Goal: Complete application form: Complete application form

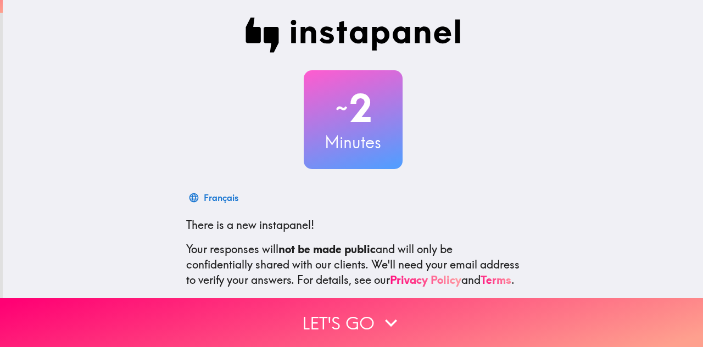
scroll to position [110, 0]
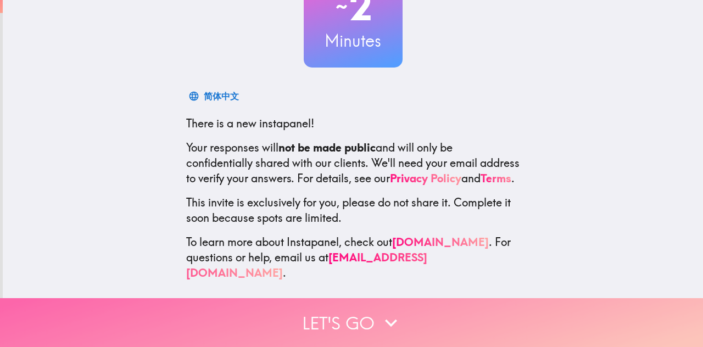
click at [298, 319] on button "Let's go" at bounding box center [351, 322] width 703 height 49
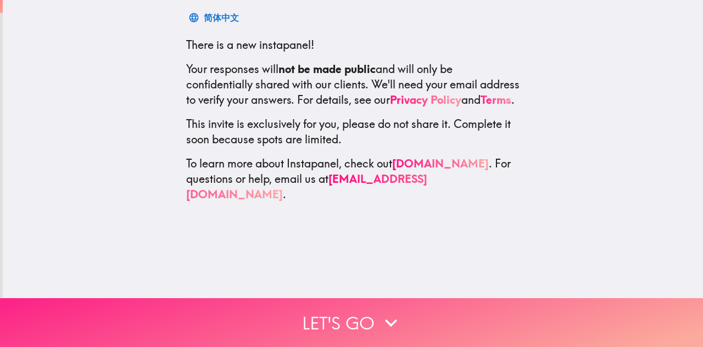
scroll to position [0, 0]
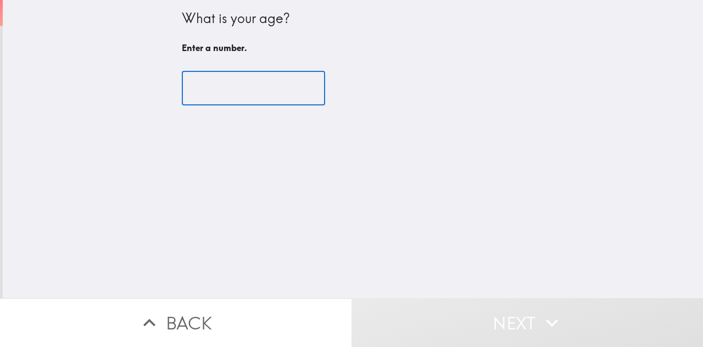
click at [231, 85] on input "number" at bounding box center [253, 88] width 143 height 34
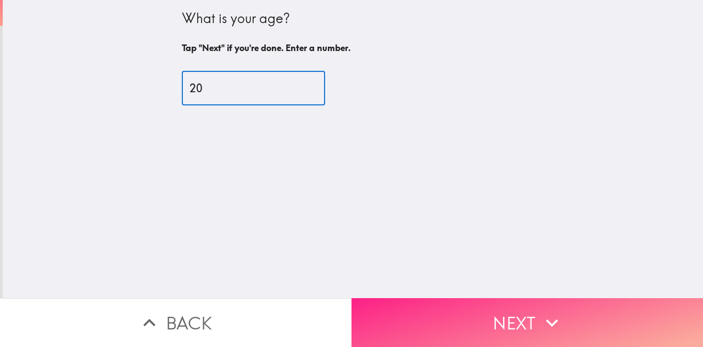
type input "20"
click at [464, 331] on button "Next" at bounding box center [528, 322] width 352 height 49
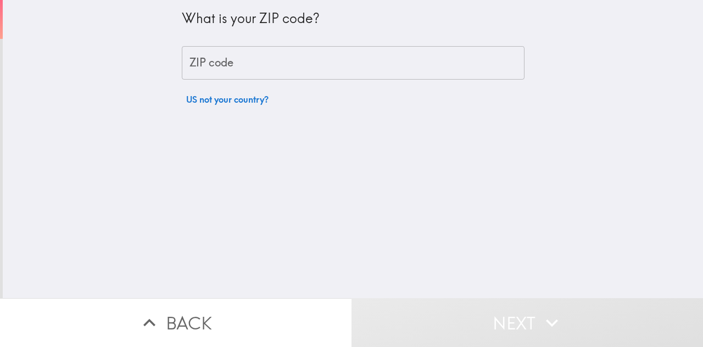
click at [265, 64] on input "ZIP code" at bounding box center [353, 63] width 343 height 34
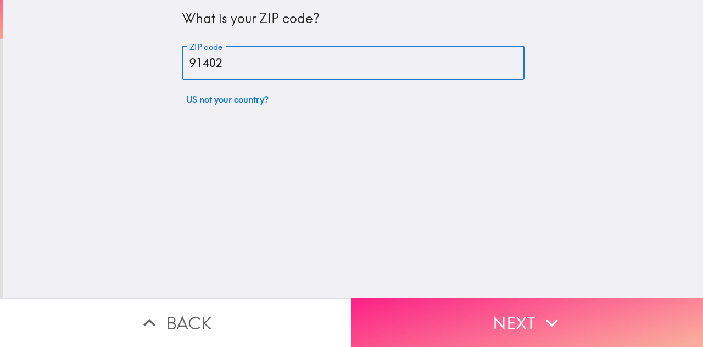
type input "91402"
click at [399, 304] on button "Next" at bounding box center [528, 322] width 352 height 49
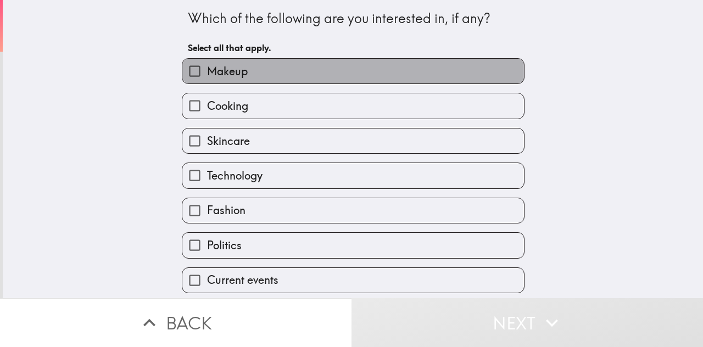
click at [265, 63] on label "Makeup" at bounding box center [353, 71] width 342 height 25
click at [207, 63] on input "Makeup" at bounding box center [194, 71] width 25 height 25
checkbox input "true"
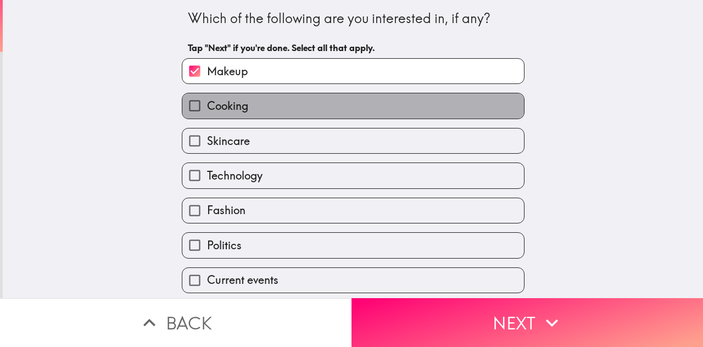
click at [235, 117] on label "Cooking" at bounding box center [353, 105] width 342 height 25
click at [207, 117] on input "Cooking" at bounding box center [194, 105] width 25 height 25
checkbox input "true"
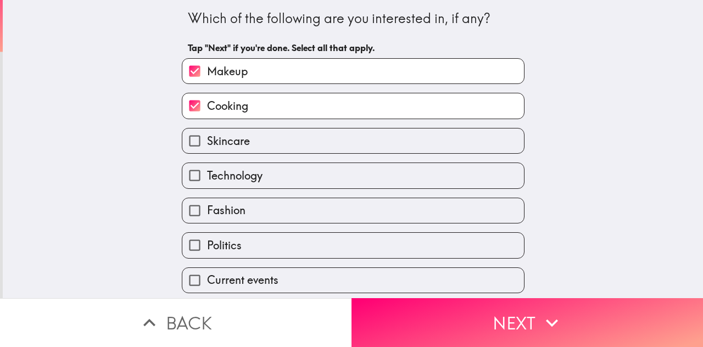
click at [235, 135] on span "Skincare" at bounding box center [228, 140] width 43 height 15
click at [207, 135] on input "Skincare" at bounding box center [194, 141] width 25 height 25
checkbox input "true"
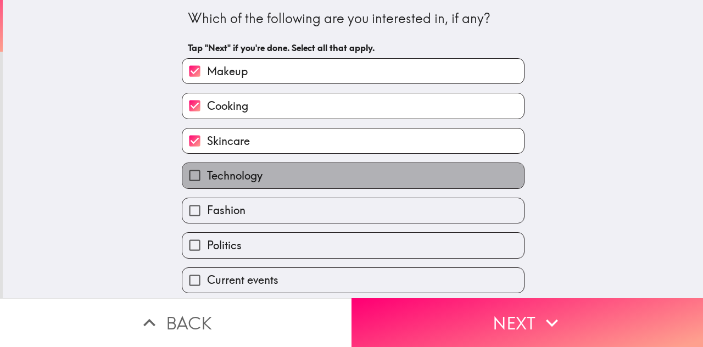
click at [229, 171] on span "Technology" at bounding box center [234, 175] width 55 height 15
click at [207, 171] on input "Technology" at bounding box center [194, 175] width 25 height 25
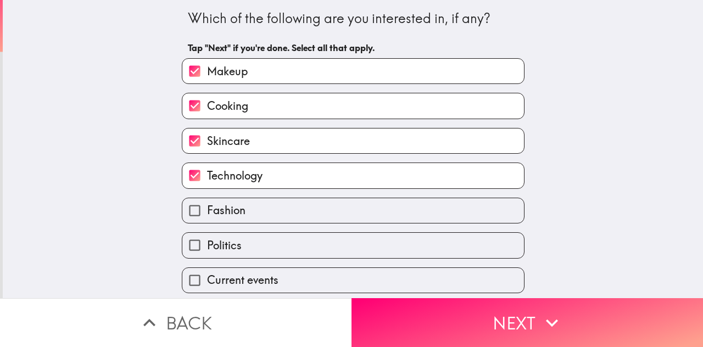
click at [229, 171] on span "Technology" at bounding box center [234, 175] width 55 height 15
click at [207, 171] on input "Technology" at bounding box center [194, 175] width 25 height 25
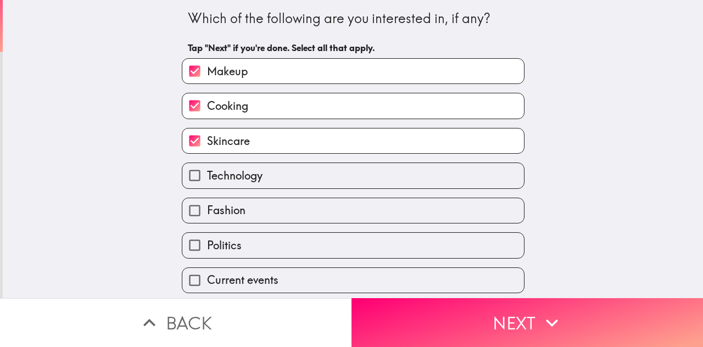
click at [227, 175] on span "Technology" at bounding box center [234, 175] width 55 height 15
click at [207, 175] on input "Technology" at bounding box center [194, 175] width 25 height 25
checkbox input "true"
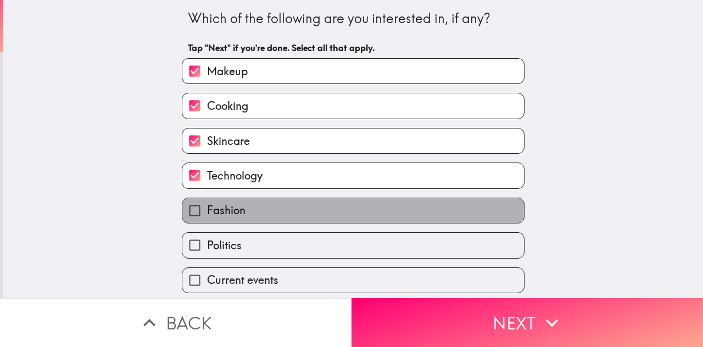
click at [218, 208] on span "Fashion" at bounding box center [226, 210] width 38 height 15
click at [207, 208] on input "Fashion" at bounding box center [194, 210] width 25 height 25
checkbox input "true"
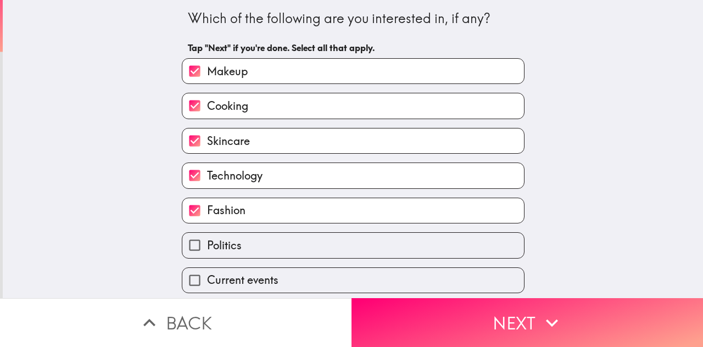
click at [207, 246] on span "Politics" at bounding box center [224, 245] width 35 height 15
click at [199, 246] on input "Politics" at bounding box center [194, 245] width 25 height 25
checkbox input "true"
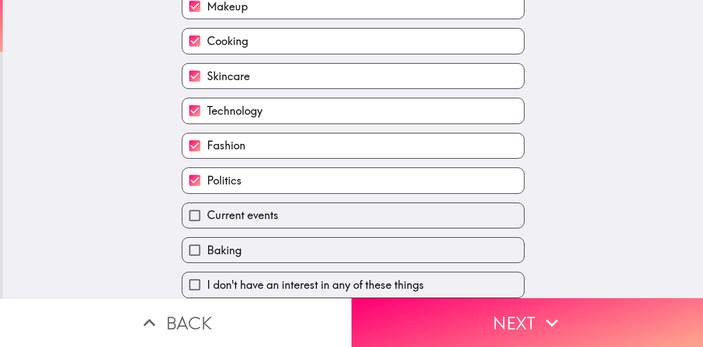
scroll to position [76, 0]
click at [253, 238] on label "Baking" at bounding box center [353, 250] width 342 height 25
click at [207, 238] on input "Baking" at bounding box center [194, 250] width 25 height 25
checkbox input "true"
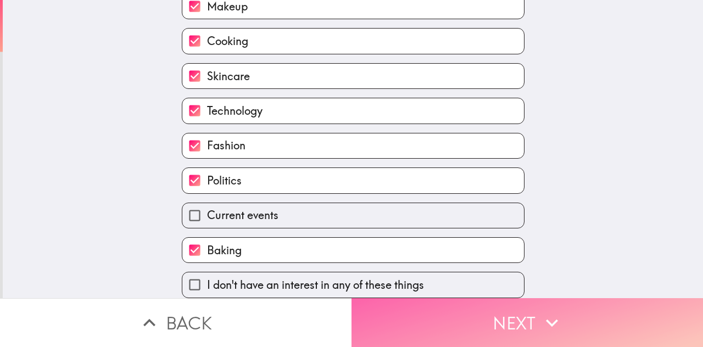
click at [399, 298] on button "Next" at bounding box center [528, 322] width 352 height 49
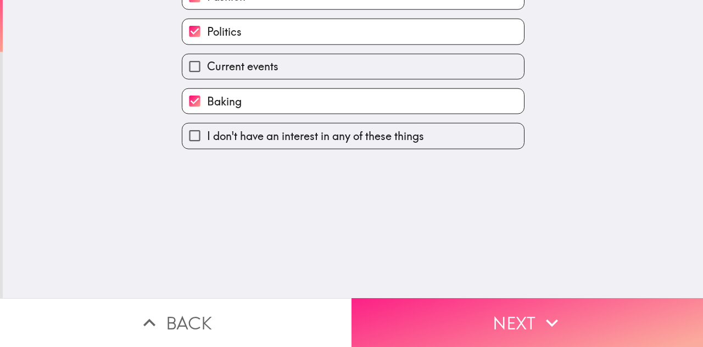
scroll to position [0, 0]
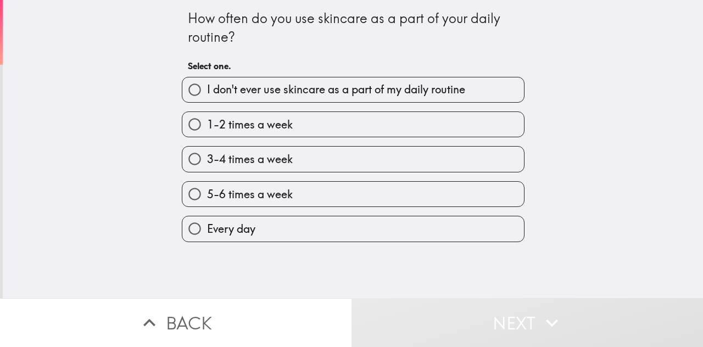
click at [255, 234] on label "Every day" at bounding box center [353, 228] width 342 height 25
click at [207, 234] on input "Every day" at bounding box center [194, 228] width 25 height 25
radio input "true"
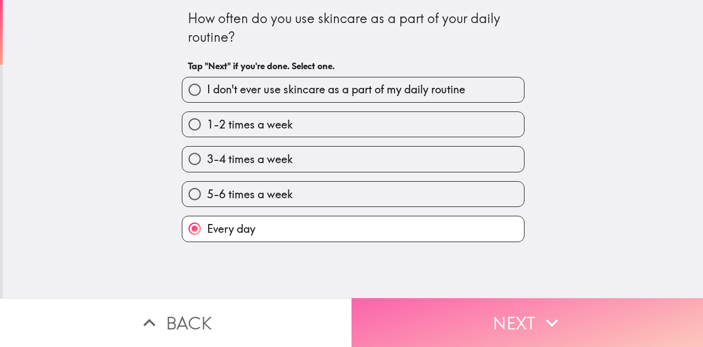
click at [386, 304] on button "Next" at bounding box center [528, 322] width 352 height 49
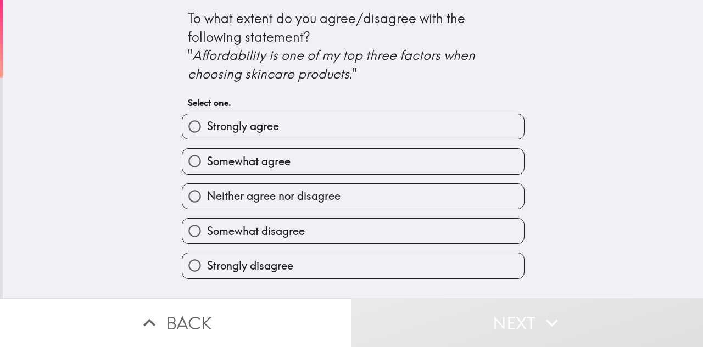
click at [323, 130] on label "Strongly agree" at bounding box center [353, 126] width 342 height 25
click at [207, 130] on input "Strongly agree" at bounding box center [194, 126] width 25 height 25
radio input "true"
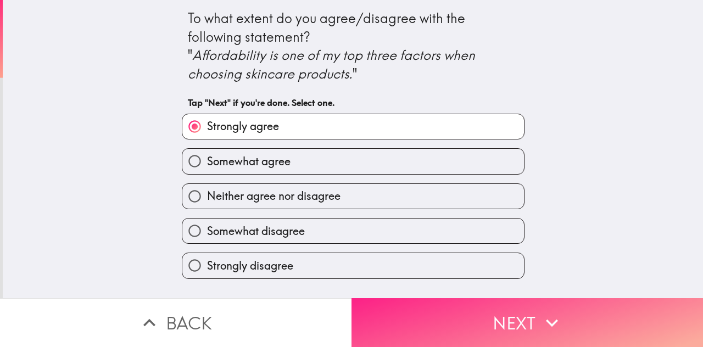
click at [369, 310] on button "Next" at bounding box center [528, 322] width 352 height 49
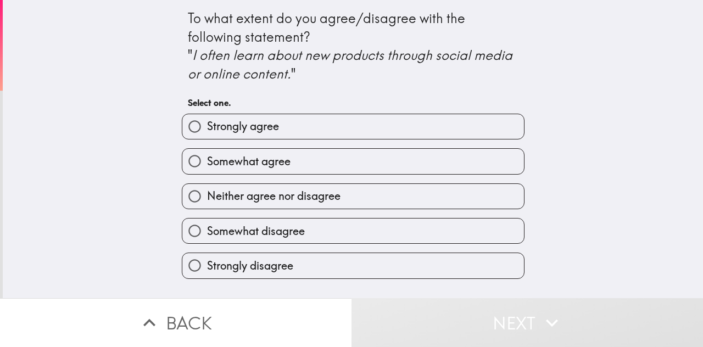
click at [347, 128] on label "Strongly agree" at bounding box center [353, 126] width 342 height 25
click at [207, 128] on input "Strongly agree" at bounding box center [194, 126] width 25 height 25
radio input "true"
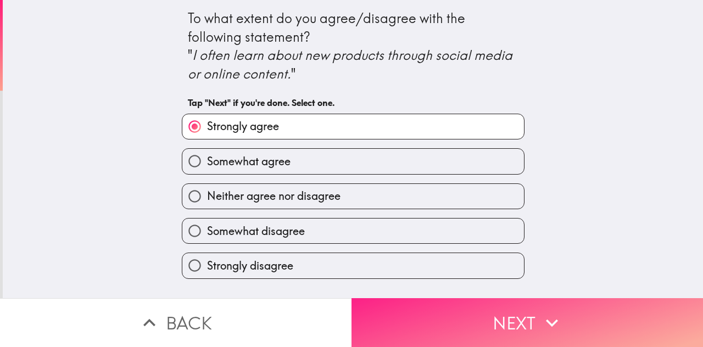
click at [517, 298] on button "Next" at bounding box center [528, 322] width 352 height 49
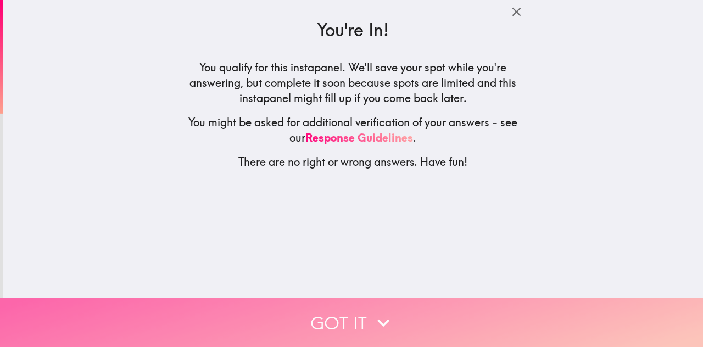
click at [327, 299] on button "Got it" at bounding box center [351, 322] width 703 height 49
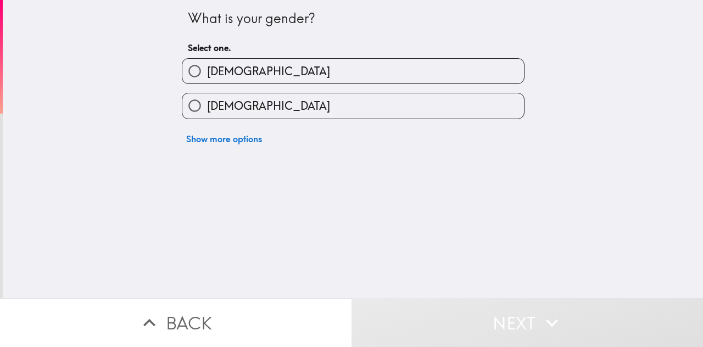
click at [308, 109] on label "[DEMOGRAPHIC_DATA]" at bounding box center [353, 105] width 342 height 25
click at [207, 109] on input "[DEMOGRAPHIC_DATA]" at bounding box center [194, 105] width 25 height 25
radio input "true"
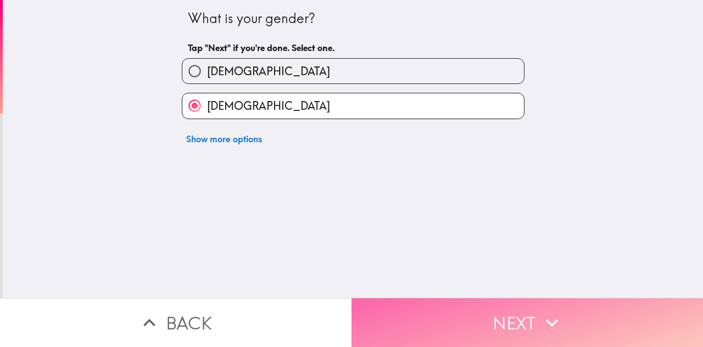
click at [392, 298] on button "Next" at bounding box center [528, 322] width 352 height 49
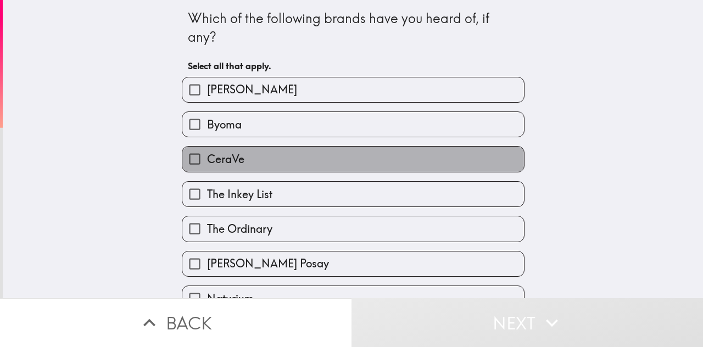
click at [277, 170] on label "CeraVe" at bounding box center [353, 159] width 342 height 25
click at [207, 170] on input "CeraVe" at bounding box center [194, 159] width 25 height 25
checkbox input "true"
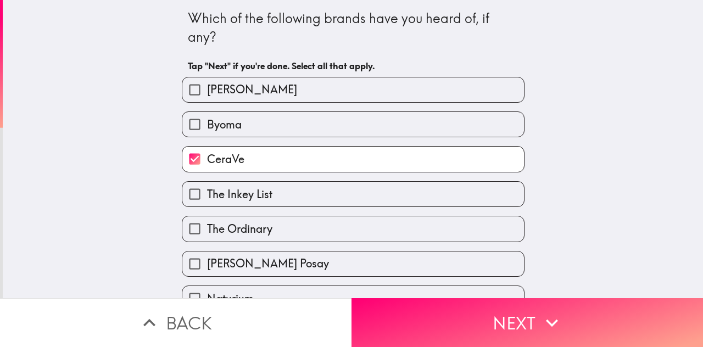
click at [256, 221] on label "The Ordinary" at bounding box center [353, 228] width 342 height 25
click at [207, 221] on input "The Ordinary" at bounding box center [194, 228] width 25 height 25
checkbox input "true"
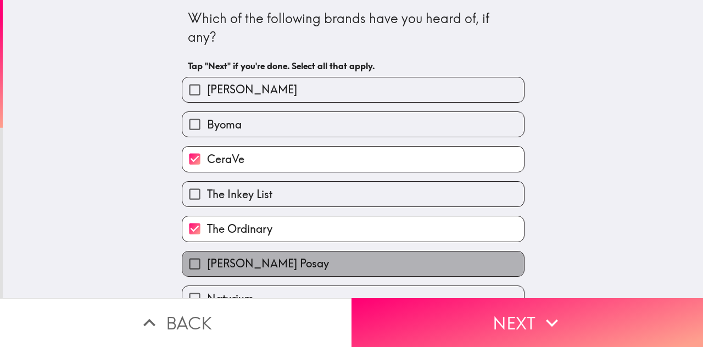
click at [254, 259] on span "[PERSON_NAME] Posay" at bounding box center [268, 263] width 122 height 15
click at [207, 259] on input "[PERSON_NAME] Posay" at bounding box center [194, 264] width 25 height 25
checkbox input "true"
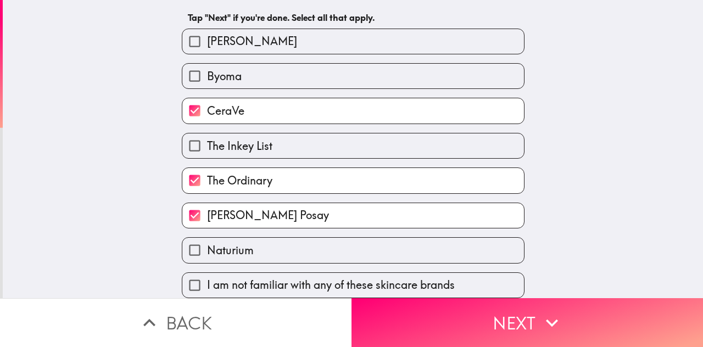
scroll to position [59, 0]
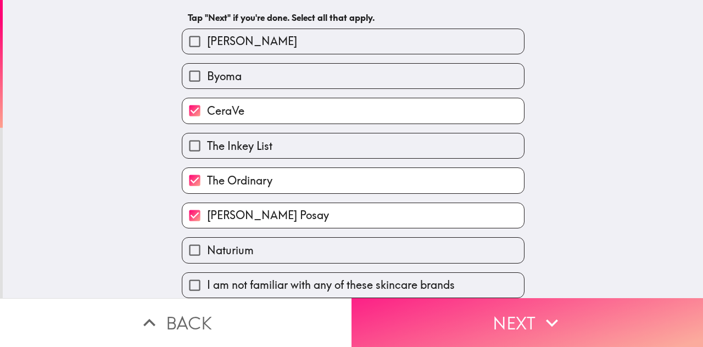
click at [408, 317] on button "Next" at bounding box center [528, 322] width 352 height 49
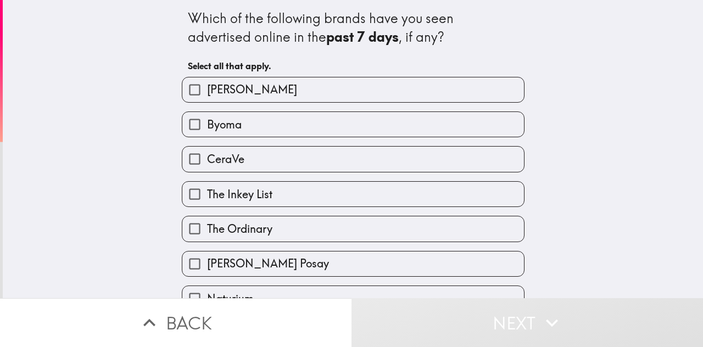
click at [396, 166] on label "CeraVe" at bounding box center [353, 159] width 342 height 25
click at [207, 166] on input "CeraVe" at bounding box center [194, 159] width 25 height 25
checkbox input "true"
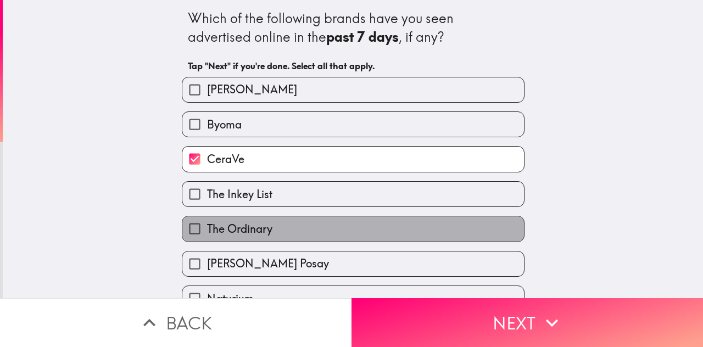
click at [345, 239] on label "The Ordinary" at bounding box center [353, 228] width 342 height 25
click at [207, 239] on input "The Ordinary" at bounding box center [194, 228] width 25 height 25
checkbox input "true"
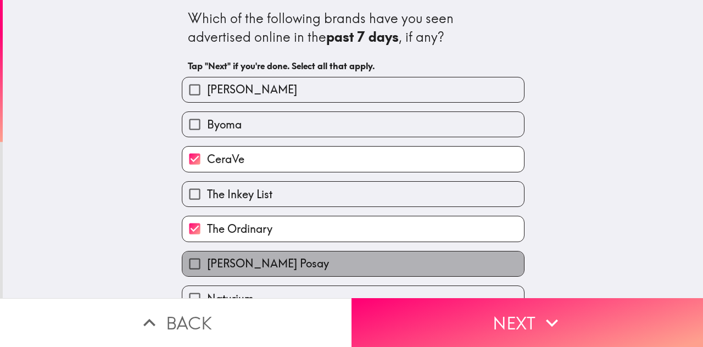
click at [331, 269] on label "[PERSON_NAME] Posay" at bounding box center [353, 264] width 342 height 25
click at [207, 269] on input "[PERSON_NAME] Posay" at bounding box center [194, 264] width 25 height 25
checkbox input "true"
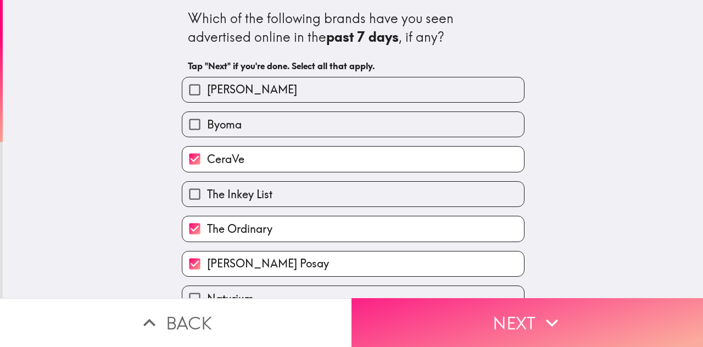
click at [431, 309] on button "Next" at bounding box center [528, 322] width 352 height 49
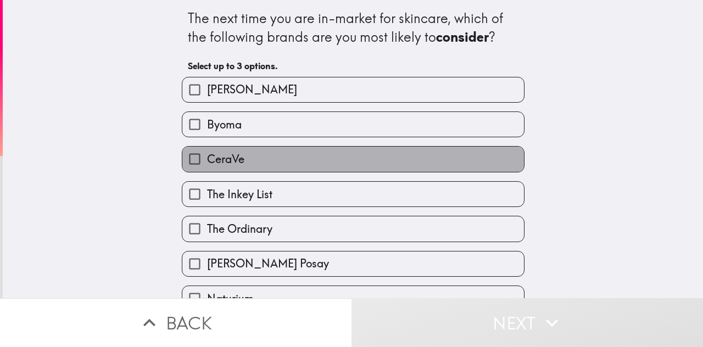
drag, startPoint x: 311, startPoint y: 165, endPoint x: 298, endPoint y: 221, distance: 56.9
click at [298, 221] on div "[PERSON_NAME] Byoma CeraVe The Inkey List The Ordinary [PERSON_NAME] Posay Natu…" at bounding box center [349, 207] width 352 height 279
click at [298, 221] on label "The Ordinary" at bounding box center [353, 228] width 342 height 25
click at [207, 221] on input "The Ordinary" at bounding box center [194, 228] width 25 height 25
checkbox input "true"
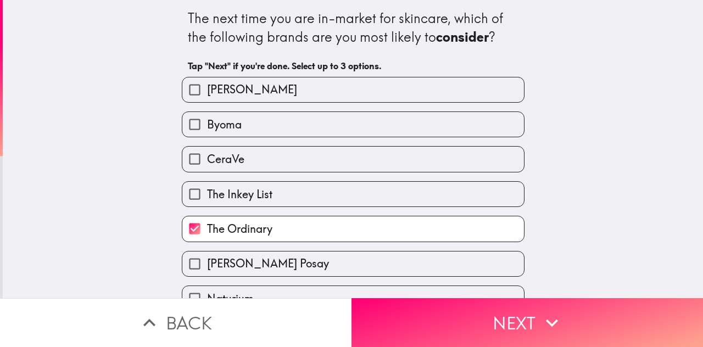
click at [295, 264] on label "[PERSON_NAME] Posay" at bounding box center [353, 264] width 342 height 25
click at [207, 264] on input "[PERSON_NAME] Posay" at bounding box center [194, 264] width 25 height 25
checkbox input "true"
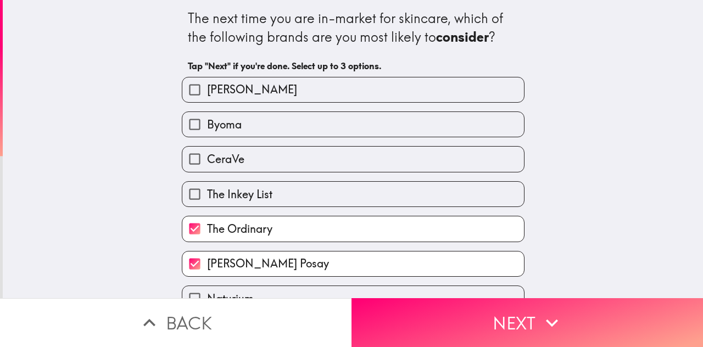
click at [335, 174] on div "The Inkey List" at bounding box center [349, 189] width 352 height 35
click at [345, 165] on label "CeraVe" at bounding box center [353, 159] width 342 height 25
click at [207, 165] on input "CeraVe" at bounding box center [194, 159] width 25 height 25
checkbox input "true"
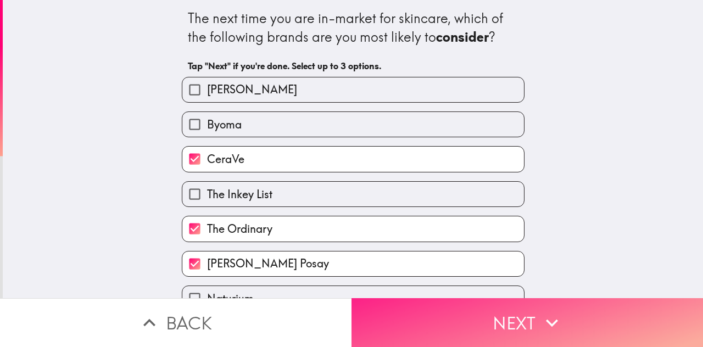
click at [437, 312] on button "Next" at bounding box center [528, 322] width 352 height 49
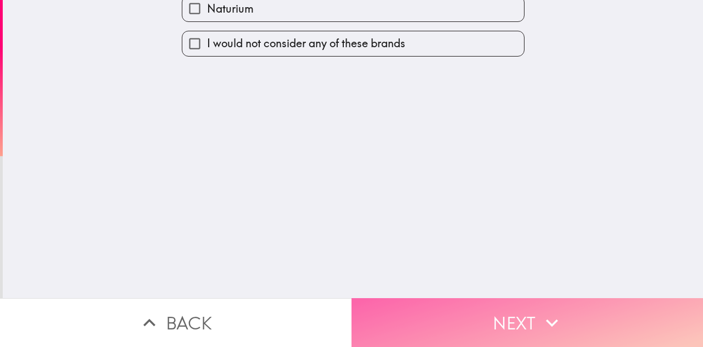
click at [437, 312] on button "Next" at bounding box center [528, 322] width 352 height 49
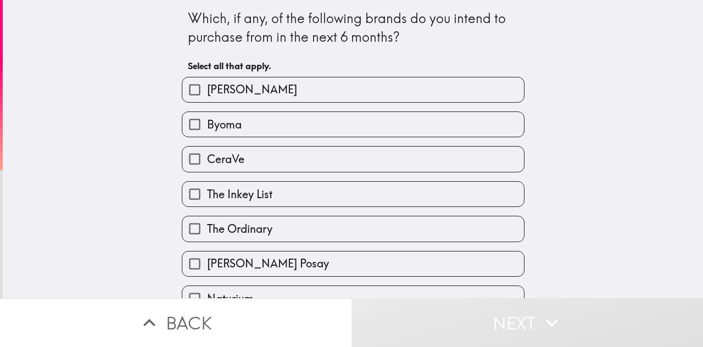
click at [318, 155] on label "CeraVe" at bounding box center [353, 159] width 342 height 25
click at [207, 155] on input "CeraVe" at bounding box center [194, 159] width 25 height 25
checkbox input "true"
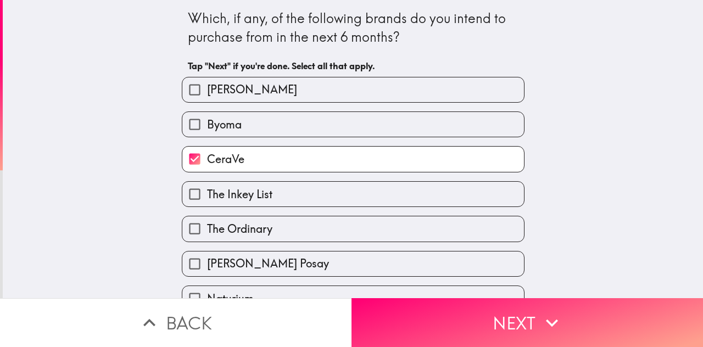
click at [289, 236] on label "The Ordinary" at bounding box center [353, 228] width 342 height 25
click at [207, 236] on input "The Ordinary" at bounding box center [194, 228] width 25 height 25
checkbox input "true"
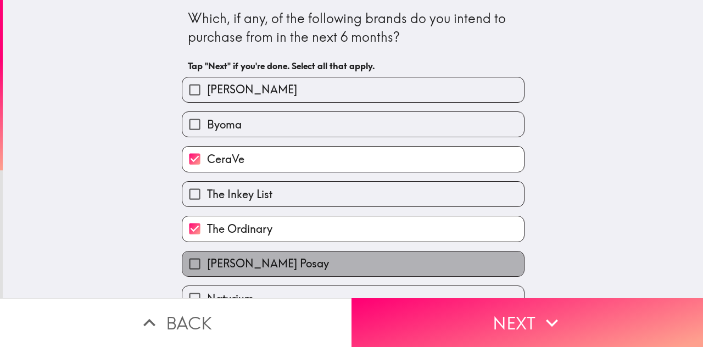
click at [289, 260] on label "[PERSON_NAME] Posay" at bounding box center [353, 264] width 342 height 25
click at [207, 260] on input "[PERSON_NAME] Posay" at bounding box center [194, 264] width 25 height 25
checkbox input "true"
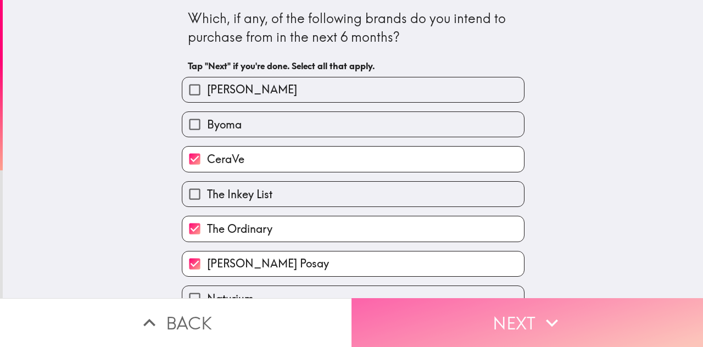
click at [357, 298] on button "Next" at bounding box center [528, 322] width 352 height 49
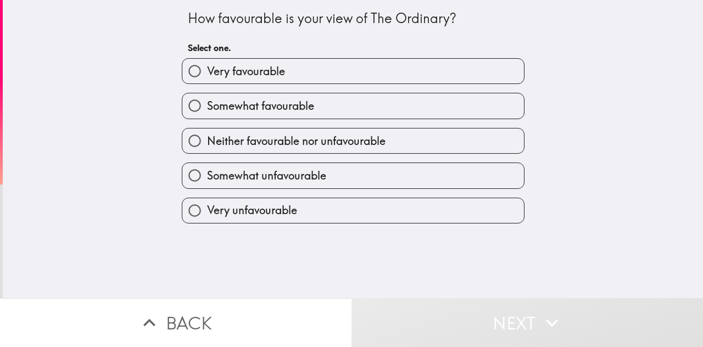
click at [326, 79] on label "Very favourable" at bounding box center [353, 71] width 342 height 25
click at [207, 79] on input "Very favourable" at bounding box center [194, 71] width 25 height 25
radio input "true"
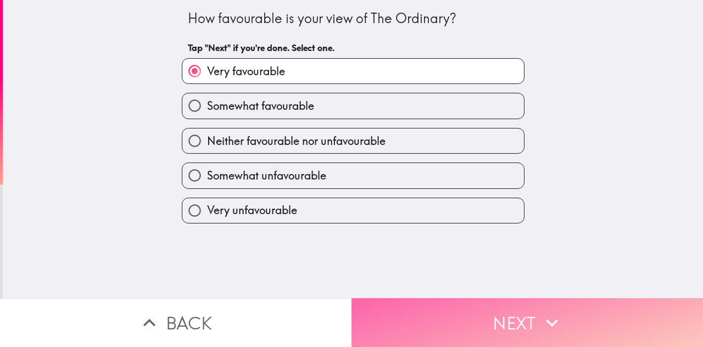
click at [405, 304] on button "Next" at bounding box center [528, 322] width 352 height 49
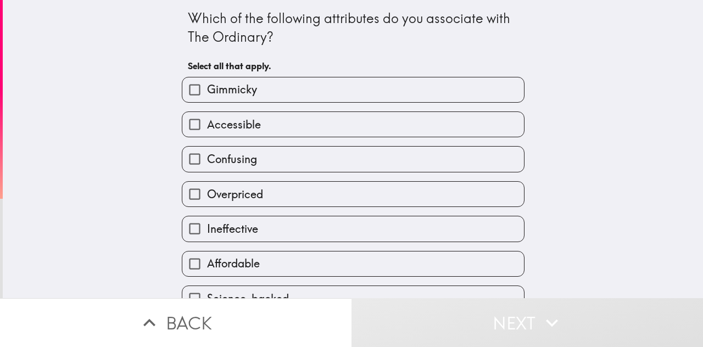
click at [243, 226] on span "Ineffective" at bounding box center [232, 228] width 51 height 15
click at [207, 226] on input "Ineffective" at bounding box center [194, 228] width 25 height 25
checkbox input "true"
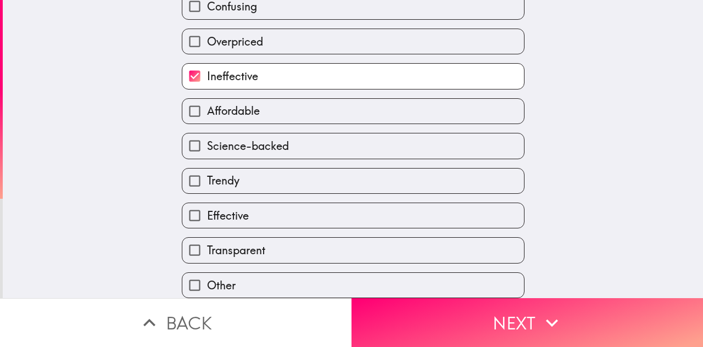
scroll to position [165, 0]
click at [238, 211] on span "Effective" at bounding box center [228, 215] width 42 height 15
click at [207, 211] on input "Effective" at bounding box center [194, 215] width 25 height 25
checkbox input "true"
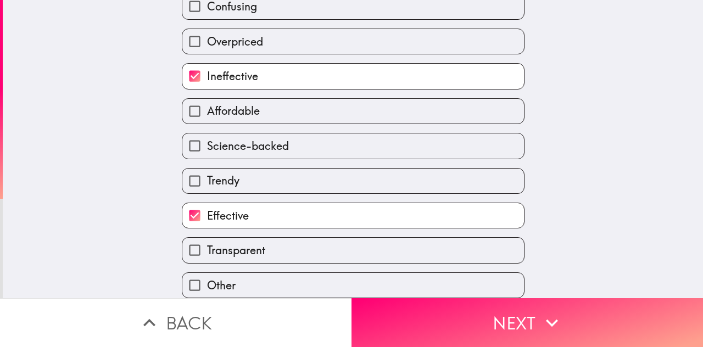
click at [292, 69] on label "Ineffective" at bounding box center [353, 76] width 342 height 25
click at [207, 69] on input "Ineffective" at bounding box center [194, 76] width 25 height 25
checkbox input "false"
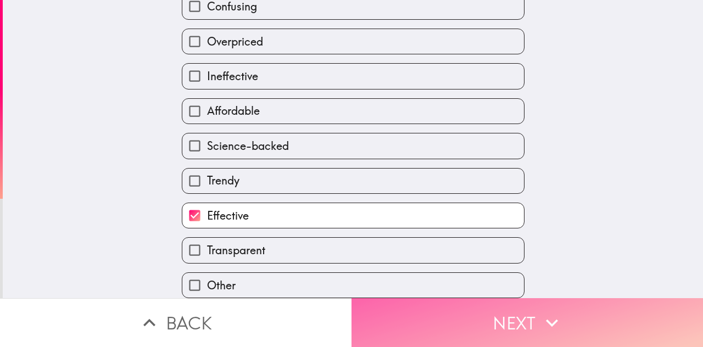
click at [434, 309] on button "Next" at bounding box center [528, 322] width 352 height 49
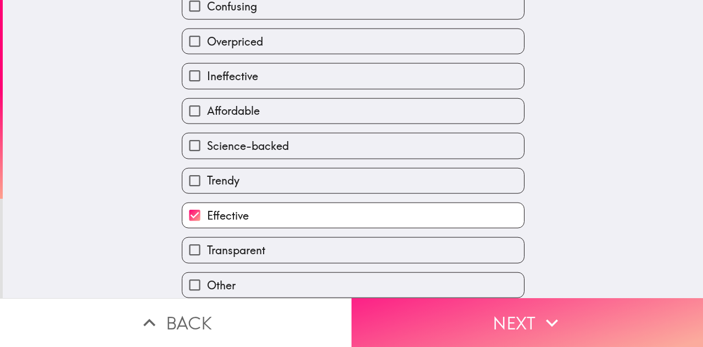
scroll to position [43, 0]
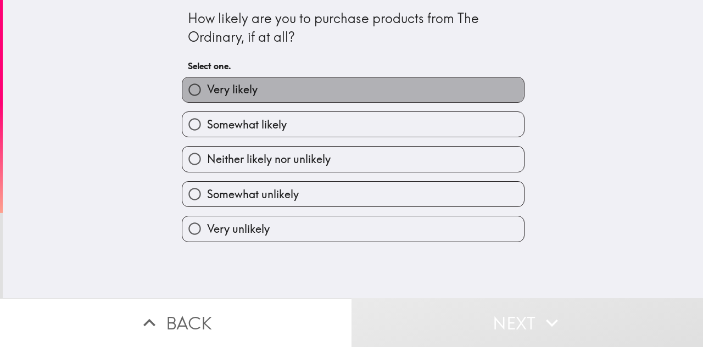
click at [274, 88] on label "Very likely" at bounding box center [353, 89] width 342 height 25
click at [207, 88] on input "Very likely" at bounding box center [194, 89] width 25 height 25
radio input "true"
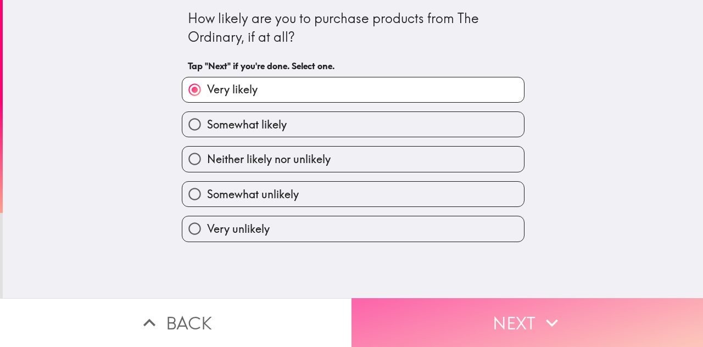
click at [399, 298] on button "Next" at bounding box center [528, 322] width 352 height 49
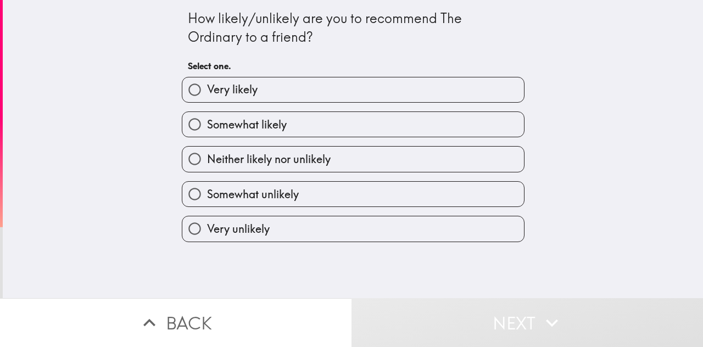
click at [405, 77] on label "Very likely" at bounding box center [353, 89] width 342 height 25
click at [207, 77] on input "Very likely" at bounding box center [194, 89] width 25 height 25
radio input "true"
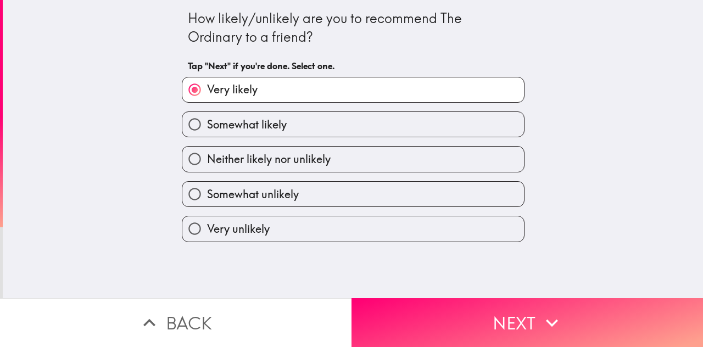
click at [409, 284] on div "How likely/unlikely are you to recommend The Ordinary to a friend? Tap "Next" i…" at bounding box center [353, 149] width 700 height 298
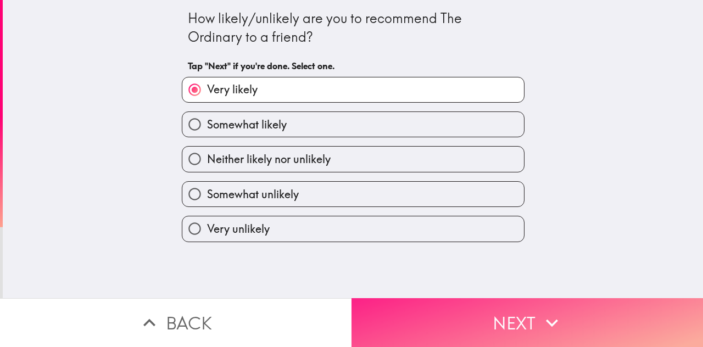
click at [404, 311] on button "Next" at bounding box center [528, 322] width 352 height 49
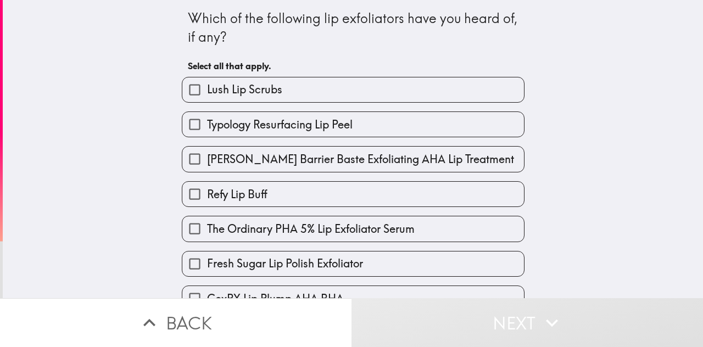
click at [404, 311] on button "Next" at bounding box center [528, 322] width 352 height 49
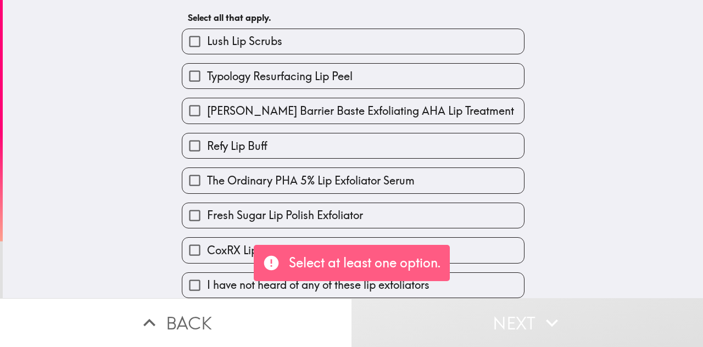
scroll to position [59, 0]
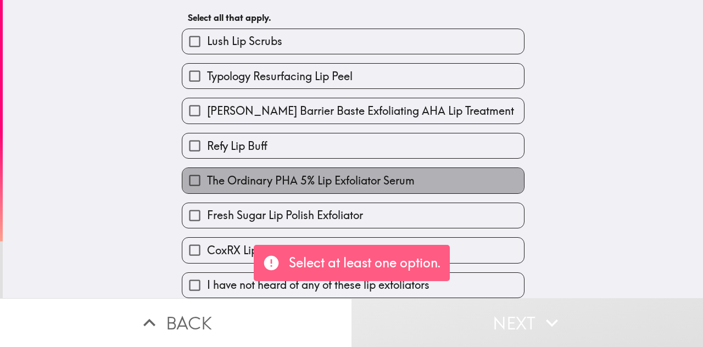
click at [234, 181] on label "The Ordinary PHA 5% Lip Exfoliator Serum" at bounding box center [353, 180] width 342 height 25
click at [207, 181] on input "The Ordinary PHA 5% Lip Exfoliator Serum" at bounding box center [194, 180] width 25 height 25
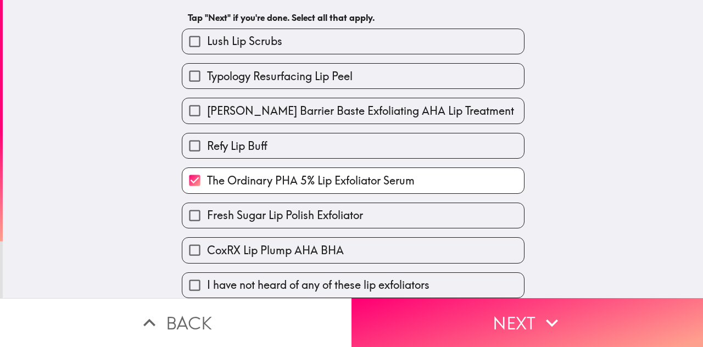
click at [279, 173] on span "The Ordinary PHA 5% Lip Exfoliator Serum" at bounding box center [311, 180] width 208 height 15
click at [207, 172] on input "The Ordinary PHA 5% Lip Exfoliator Serum" at bounding box center [194, 180] width 25 height 25
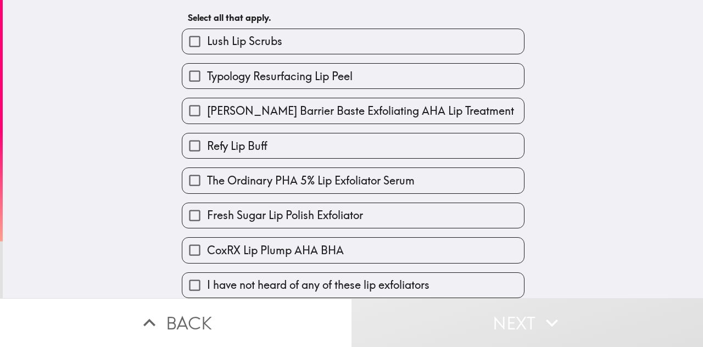
click at [393, 173] on span "The Ordinary PHA 5% Lip Exfoliator Serum" at bounding box center [311, 180] width 208 height 15
click at [207, 168] on input "The Ordinary PHA 5% Lip Exfoliator Serum" at bounding box center [194, 180] width 25 height 25
checkbox input "true"
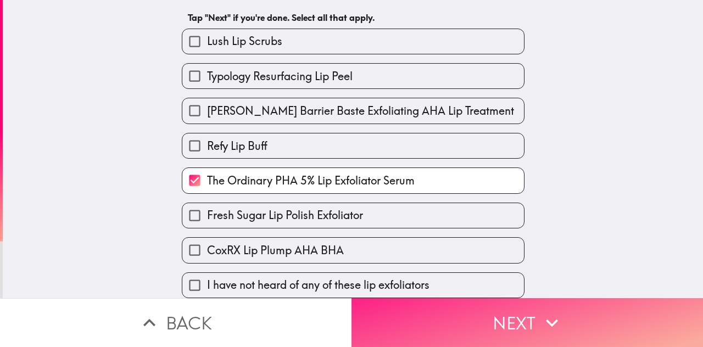
click at [403, 299] on button "Next" at bounding box center [528, 322] width 352 height 49
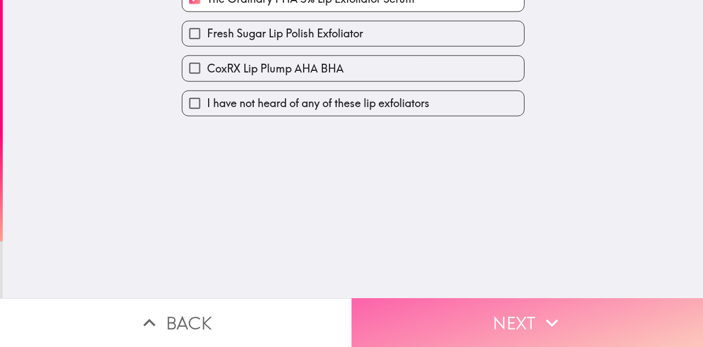
click at [403, 299] on button "Next" at bounding box center [528, 322] width 352 height 49
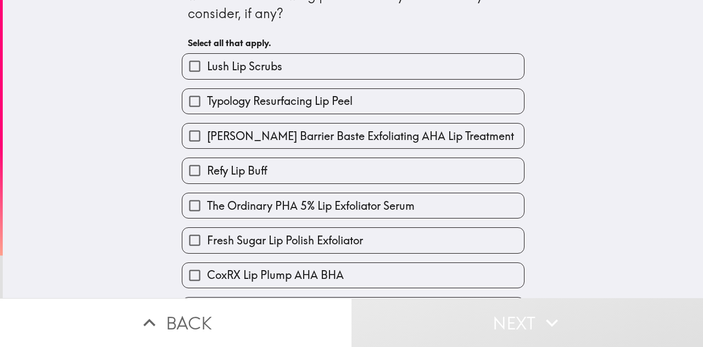
click at [347, 207] on span "The Ordinary PHA 5% Lip Exfoliator Serum" at bounding box center [311, 205] width 208 height 15
click at [207, 207] on input "The Ordinary PHA 5% Lip Exfoliator Serum" at bounding box center [194, 205] width 25 height 25
checkbox input "true"
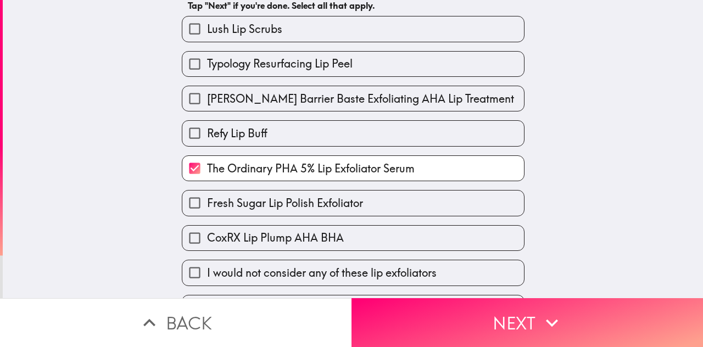
scroll to position [113, 0]
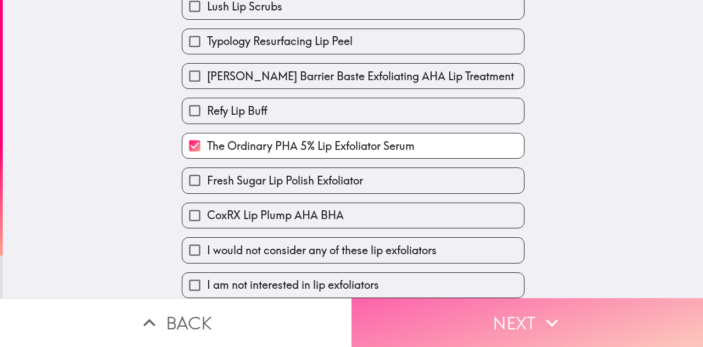
click at [493, 309] on button "Next" at bounding box center [528, 322] width 352 height 49
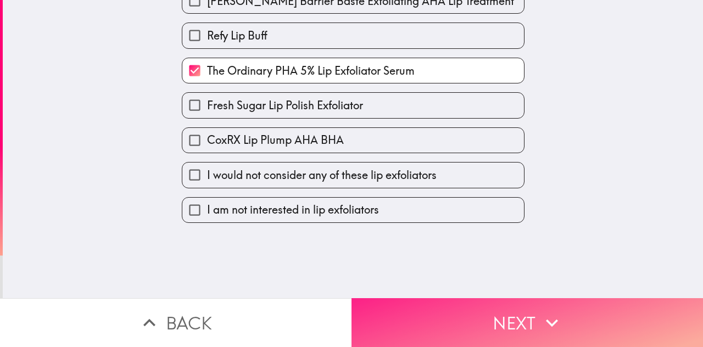
scroll to position [0, 0]
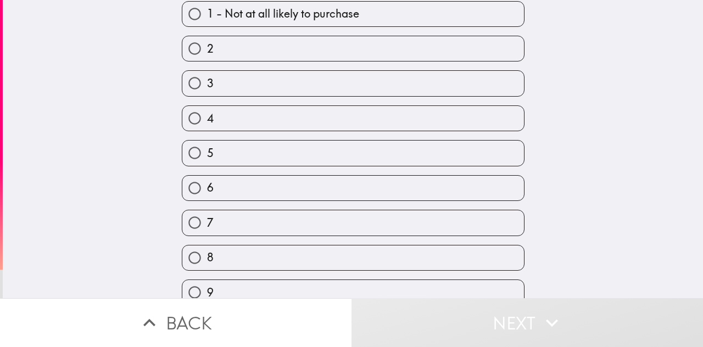
scroll to position [91, 0]
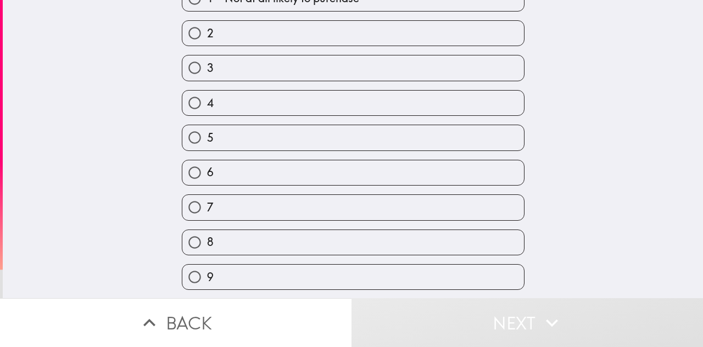
click at [320, 216] on label "7" at bounding box center [353, 207] width 342 height 25
click at [207, 216] on input "7" at bounding box center [194, 207] width 25 height 25
radio input "true"
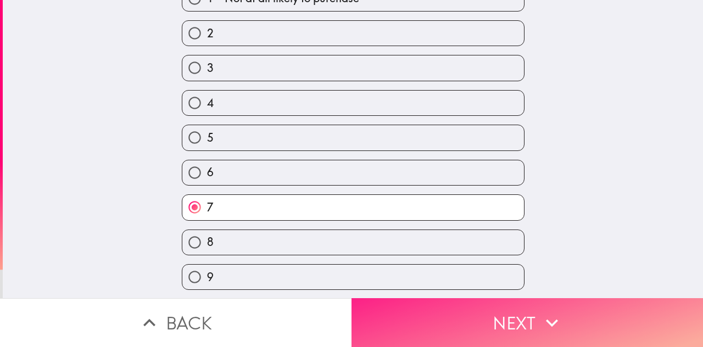
click at [438, 309] on button "Next" at bounding box center [528, 322] width 352 height 49
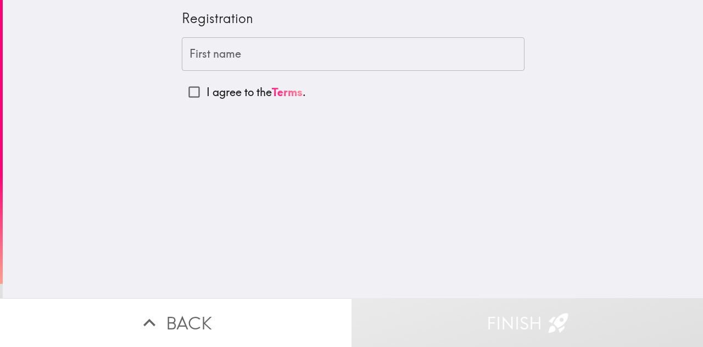
click at [241, 58] on input "First name" at bounding box center [353, 54] width 343 height 34
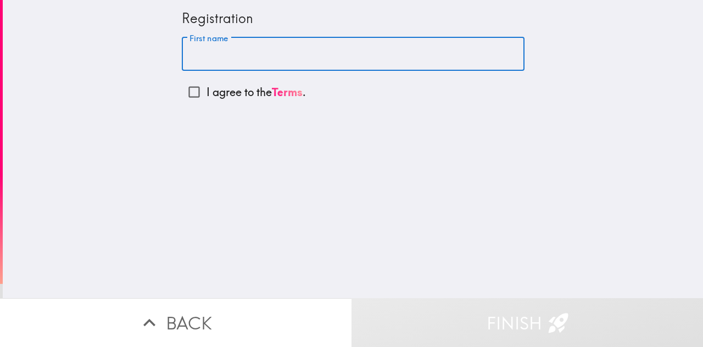
type input "[PERSON_NAME]"
click at [187, 96] on input "I agree to the Terms ." at bounding box center [194, 92] width 25 height 25
checkbox input "true"
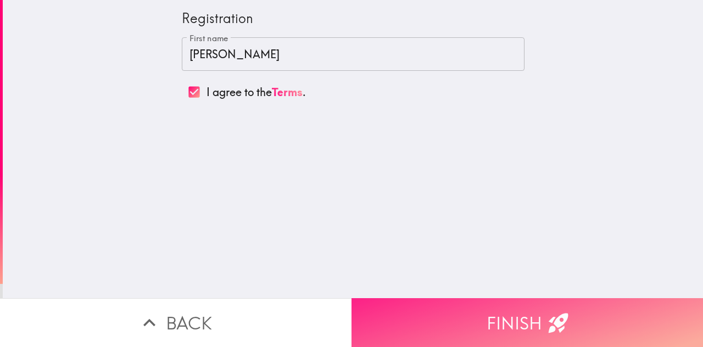
click at [420, 313] on button "Finish" at bounding box center [528, 322] width 352 height 49
